Goal: Transaction & Acquisition: Subscribe to service/newsletter

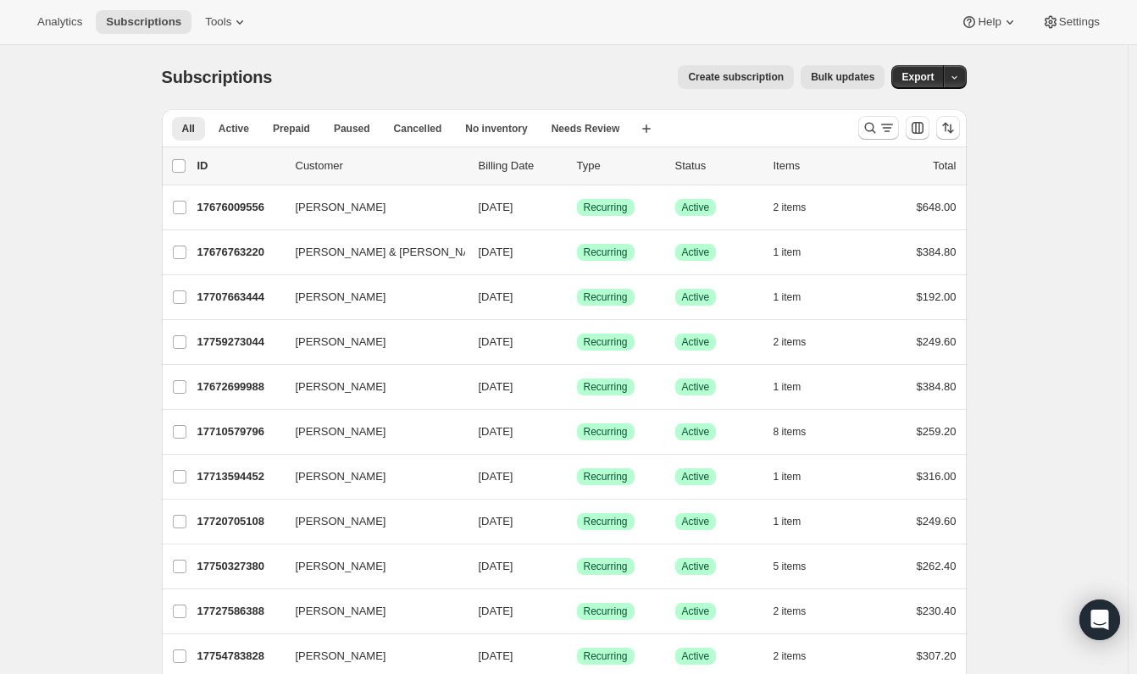
click at [722, 82] on span "Create subscription" at bounding box center [736, 77] width 96 height 14
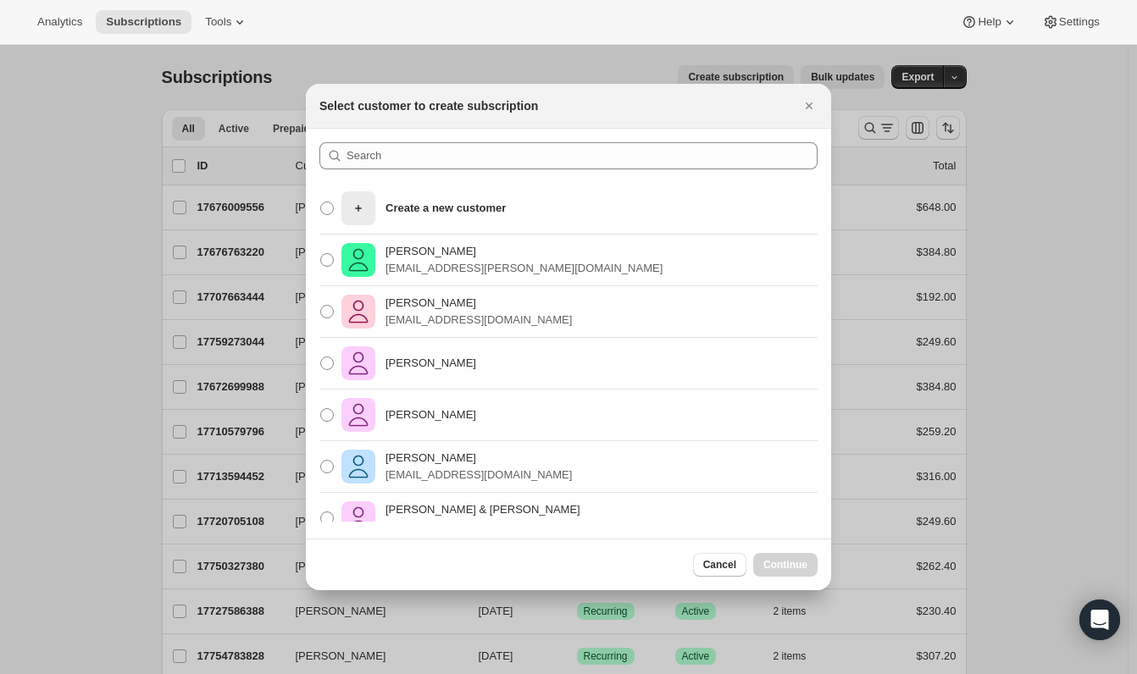
click at [500, 169] on div ":rar:" at bounding box center [568, 162] width 498 height 41
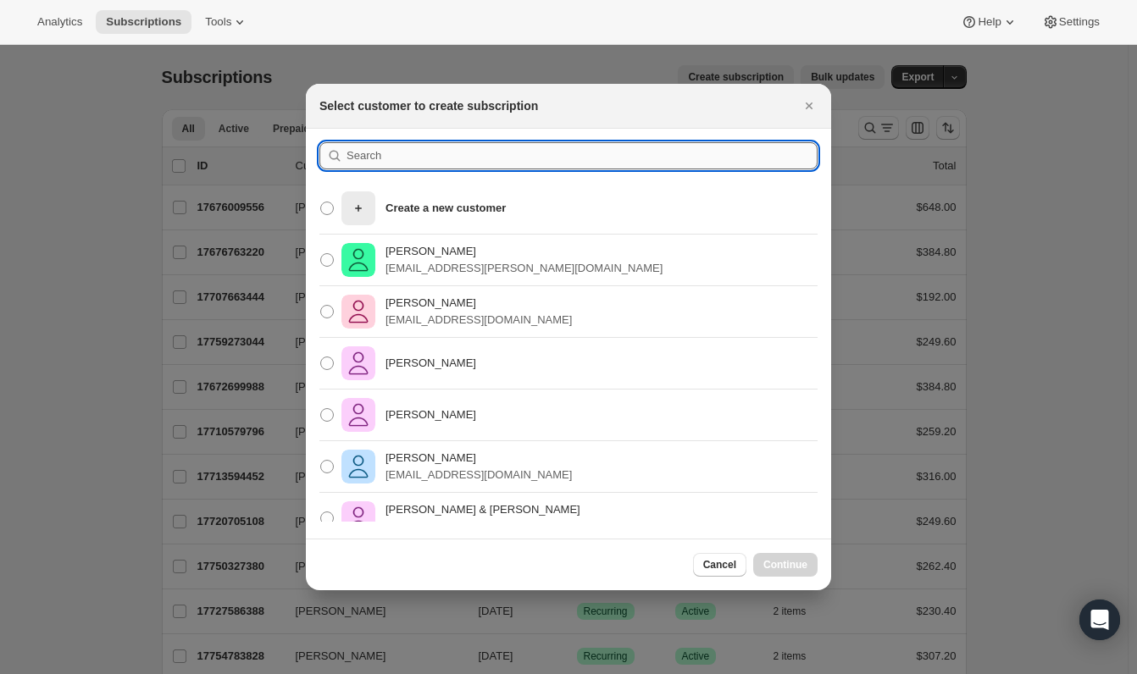
click at [499, 165] on input ":rar:" at bounding box center [581, 155] width 471 height 27
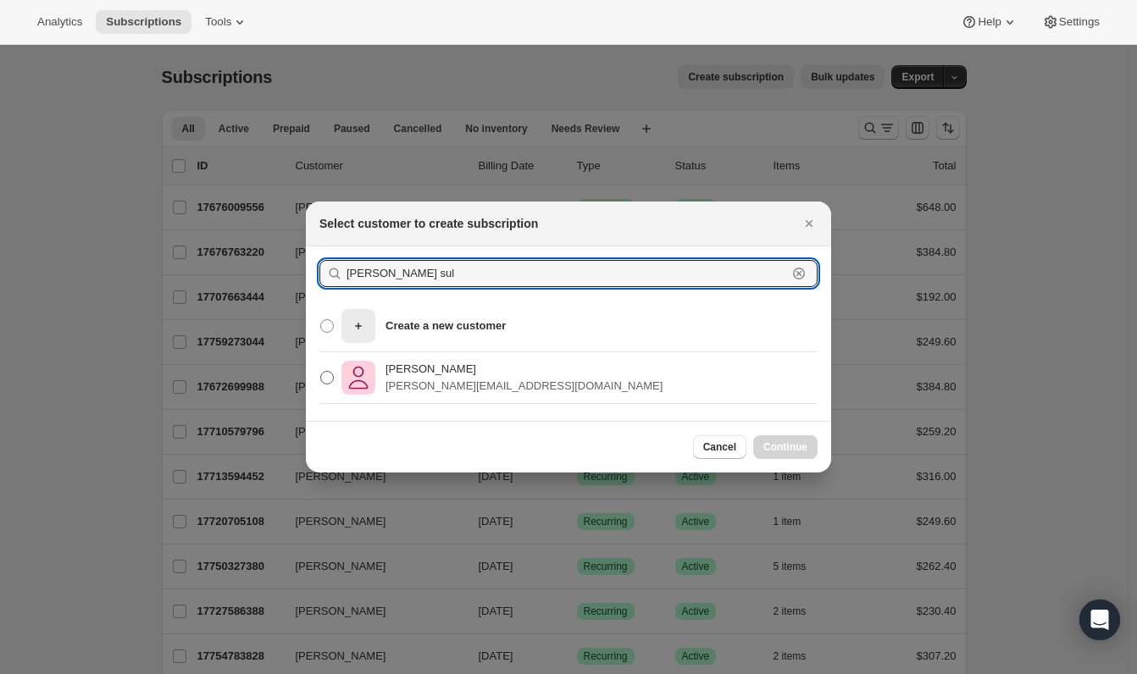
type input "[PERSON_NAME] sul"
click at [324, 378] on span ":rar:" at bounding box center [327, 378] width 14 height 14
click at [321, 372] on input "[PERSON_NAME] [PERSON_NAME][EMAIL_ADDRESS][DOMAIN_NAME]" at bounding box center [320, 371] width 1 height 1
radio input "true"
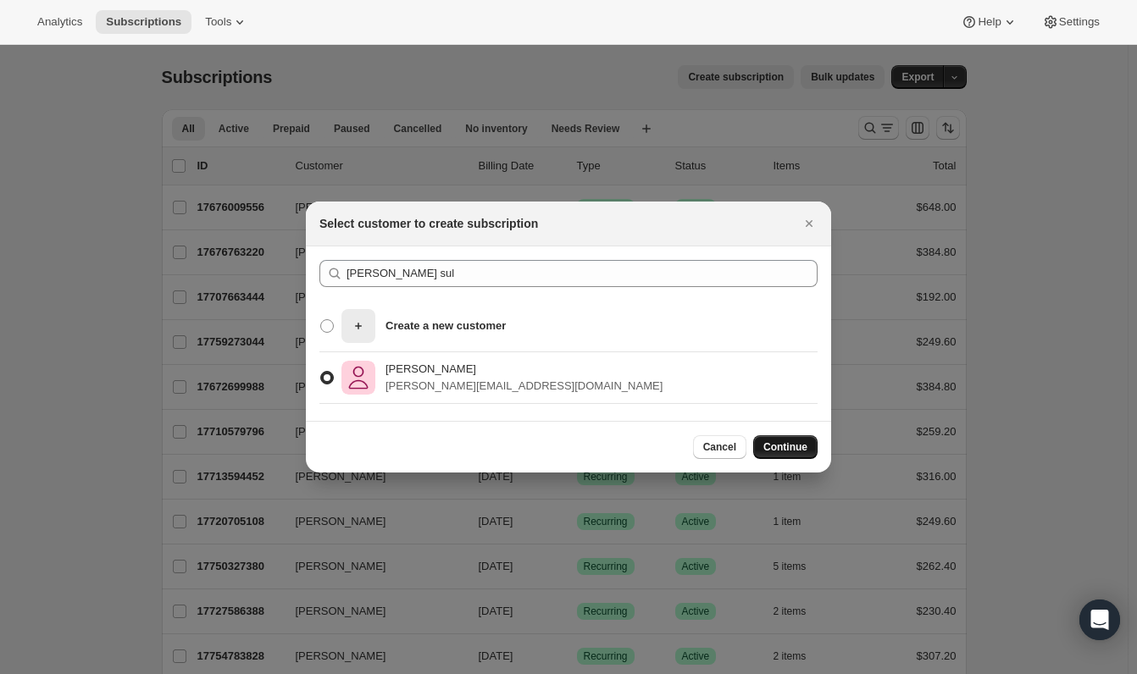
drag, startPoint x: 784, startPoint y: 442, endPoint x: 826, endPoint y: 426, distance: 44.5
click at [789, 442] on span "Continue" at bounding box center [785, 447] width 44 height 14
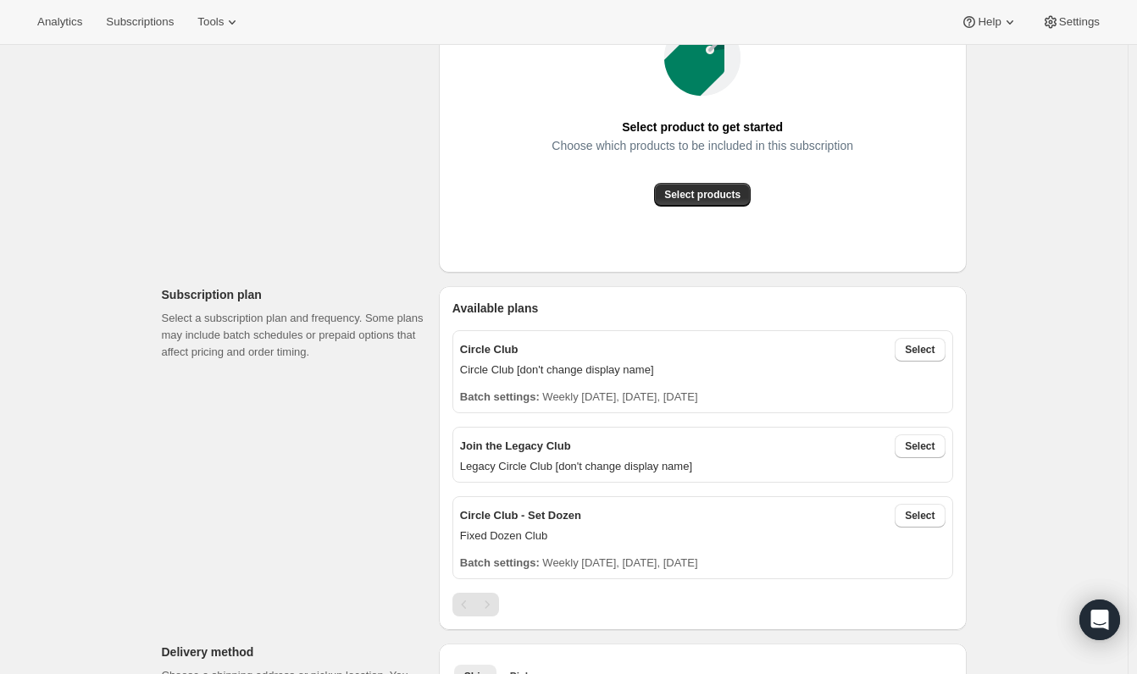
scroll to position [339, 0]
